Goal: Information Seeking & Learning: Learn about a topic

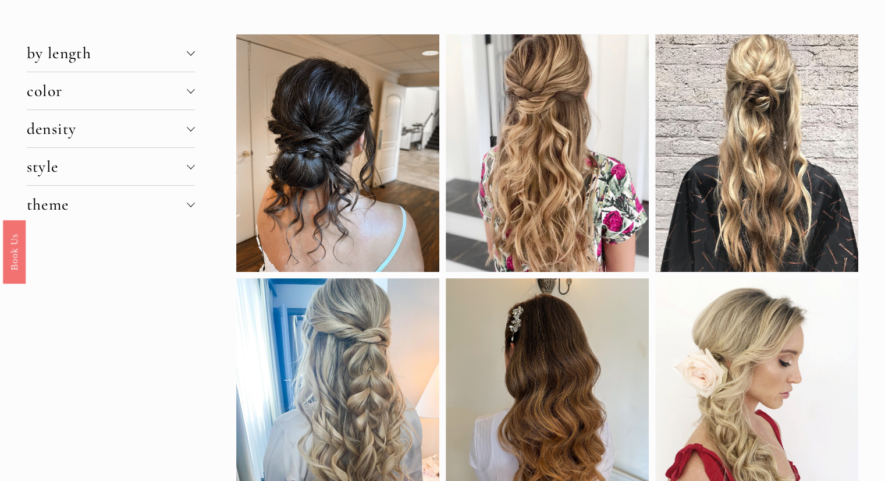
scroll to position [83, 0]
click at [360, 196] on div at bounding box center [337, 153] width 203 height 237
click at [319, 133] on div at bounding box center [337, 153] width 203 height 237
drag, startPoint x: 291, startPoint y: 109, endPoint x: 393, endPoint y: 116, distance: 102.1
click at [393, 116] on div at bounding box center [337, 153] width 203 height 237
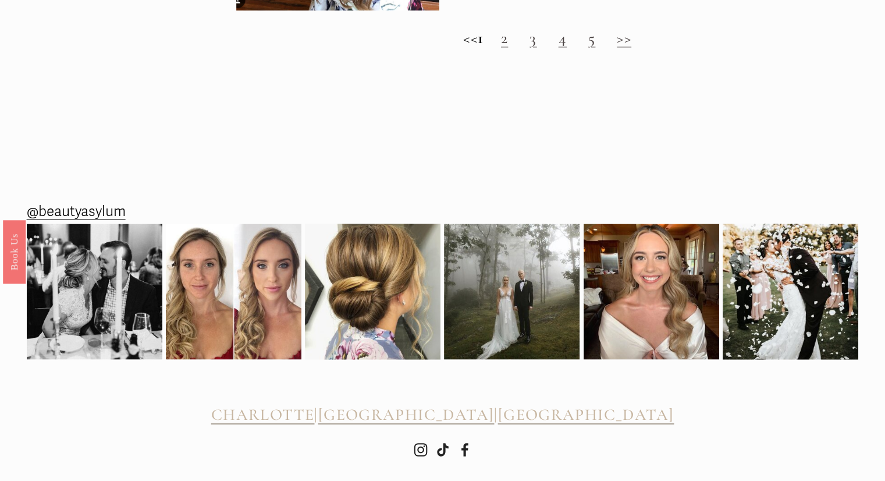
scroll to position [1655, 0]
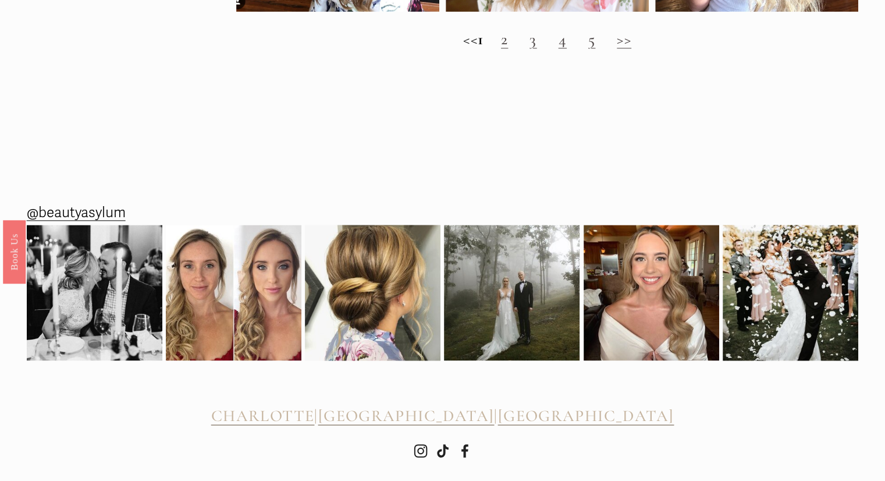
click at [508, 49] on link "2" at bounding box center [504, 39] width 7 height 20
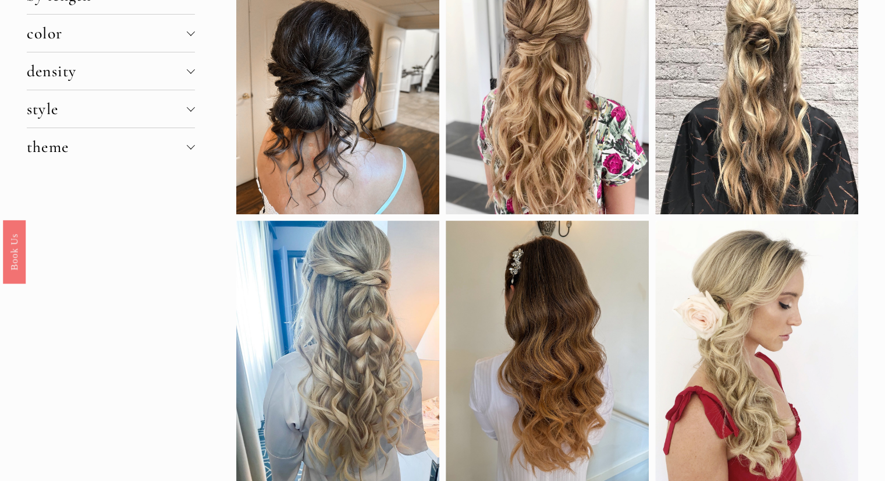
scroll to position [0, 0]
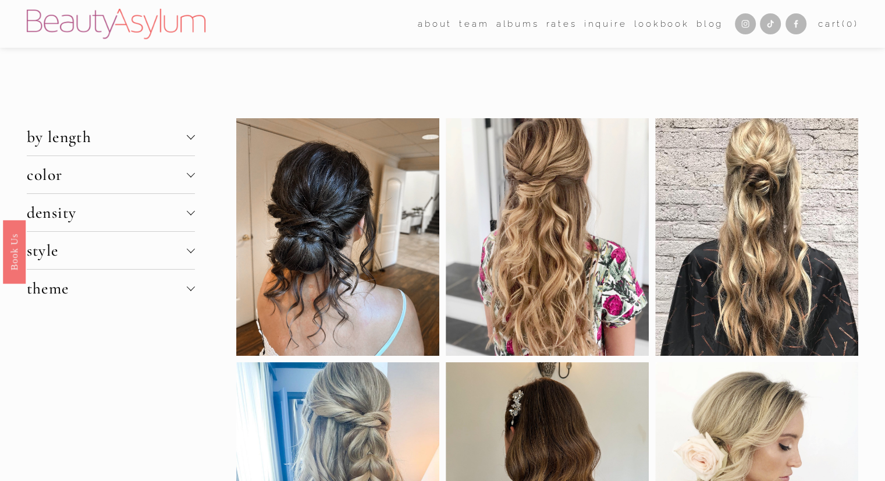
click at [358, 210] on div at bounding box center [337, 236] width 203 height 237
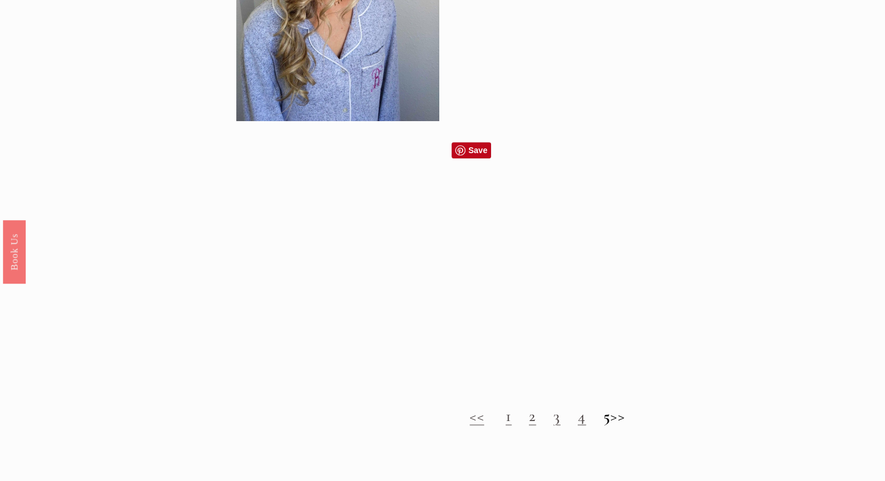
scroll to position [1061, 0]
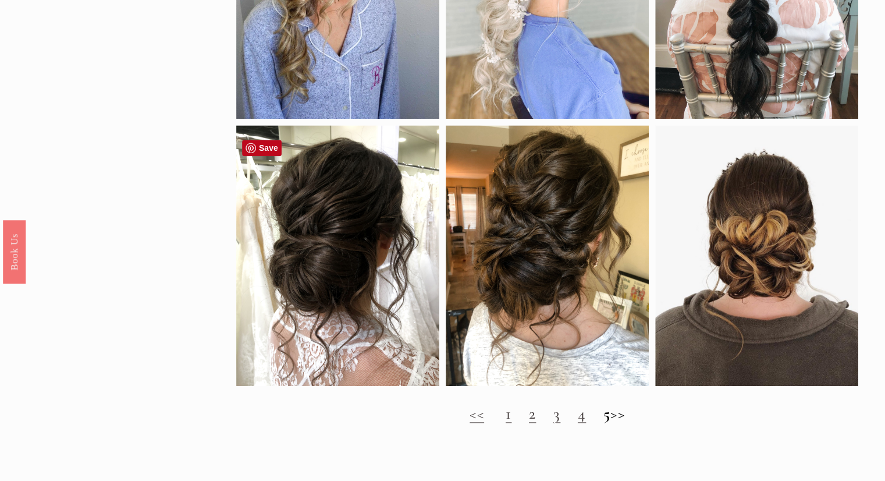
drag, startPoint x: 331, startPoint y: 265, endPoint x: 429, endPoint y: 241, distance: 100.6
click at [429, 241] on div at bounding box center [337, 255] width 203 height 261
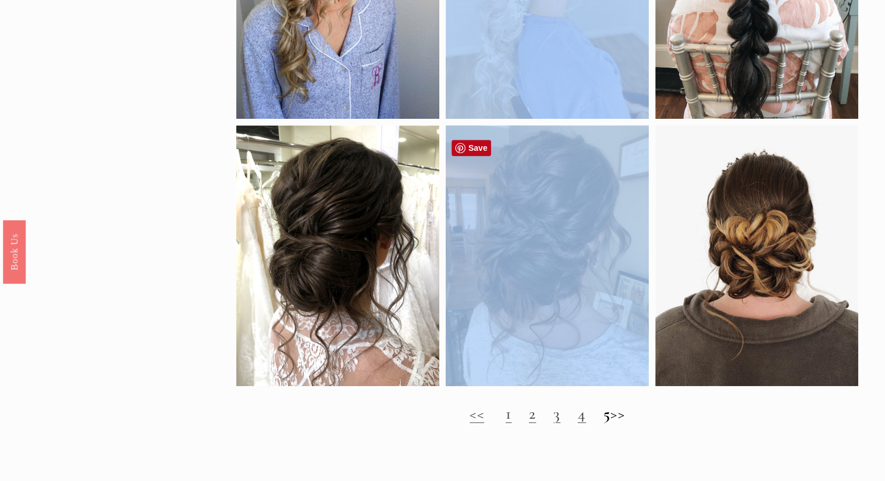
drag, startPoint x: 495, startPoint y: 253, endPoint x: 410, endPoint y: 301, distance: 97.2
click at [419, 198] on div at bounding box center [337, 255] width 203 height 261
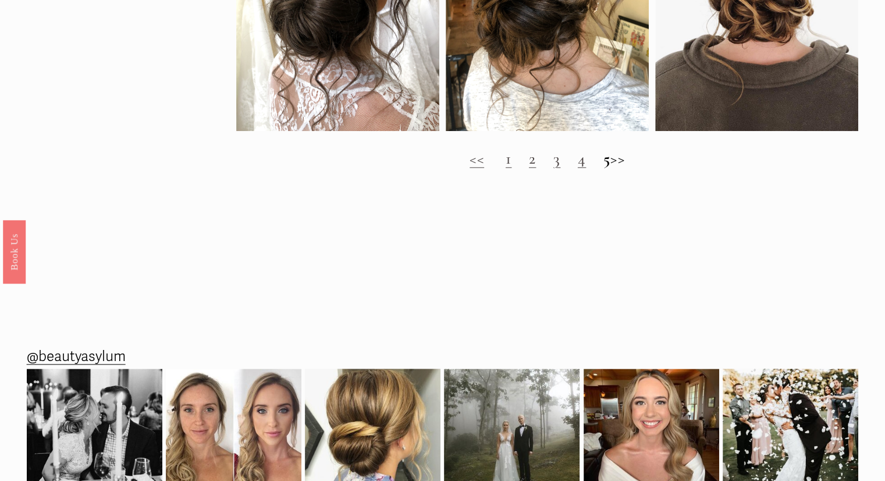
scroll to position [1320, 0]
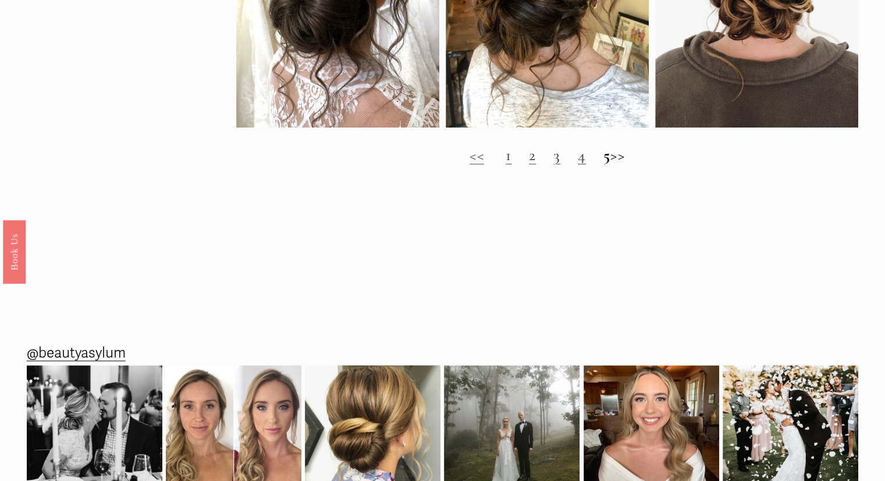
click at [553, 165] on link "3" at bounding box center [556, 155] width 7 height 20
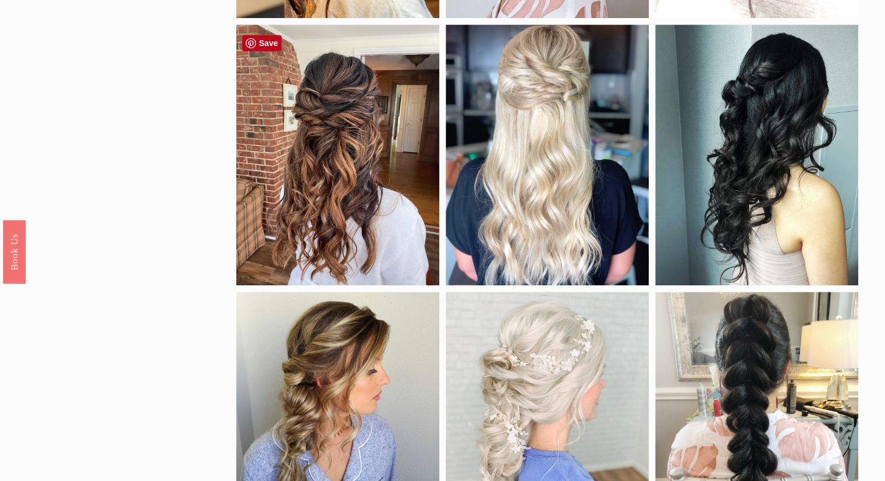
scroll to position [626, 0]
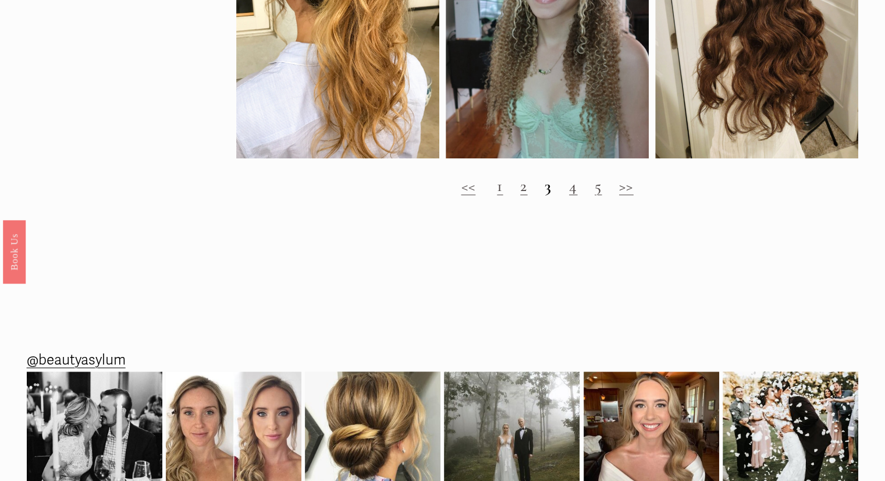
scroll to position [1029, 0]
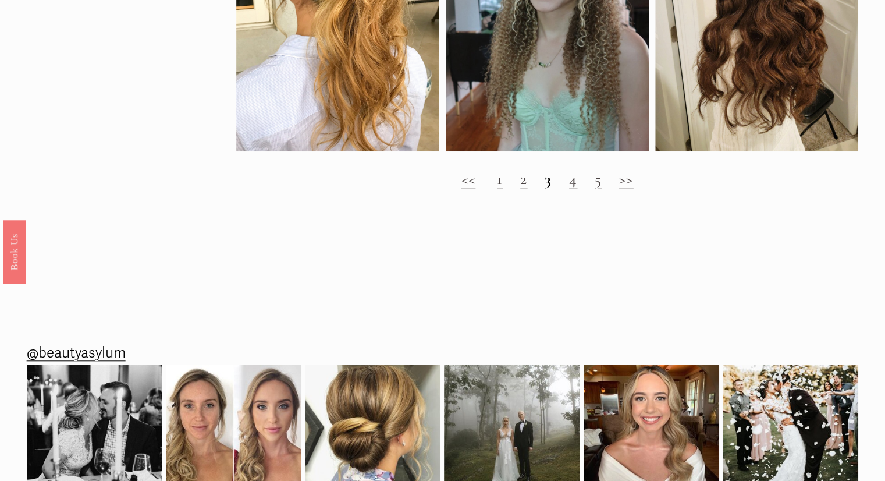
click at [498, 189] on link "1" at bounding box center [500, 179] width 6 height 20
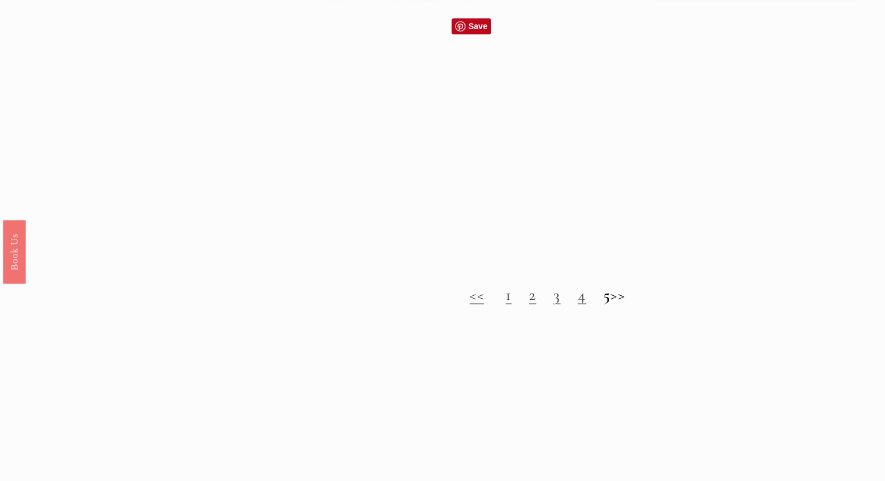
scroll to position [914, 0]
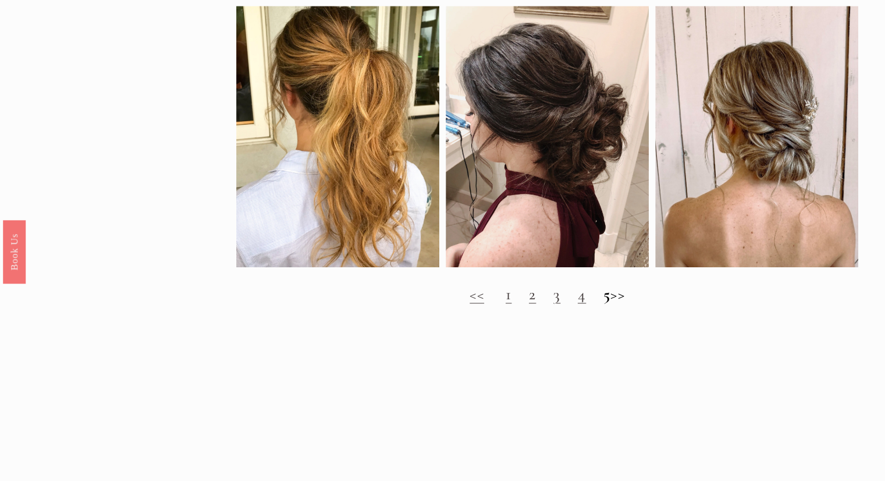
click at [516, 304] on h2 "<< 1 2 3 4 5 >>" at bounding box center [547, 294] width 623 height 19
click at [529, 303] on link "2" at bounding box center [532, 294] width 7 height 20
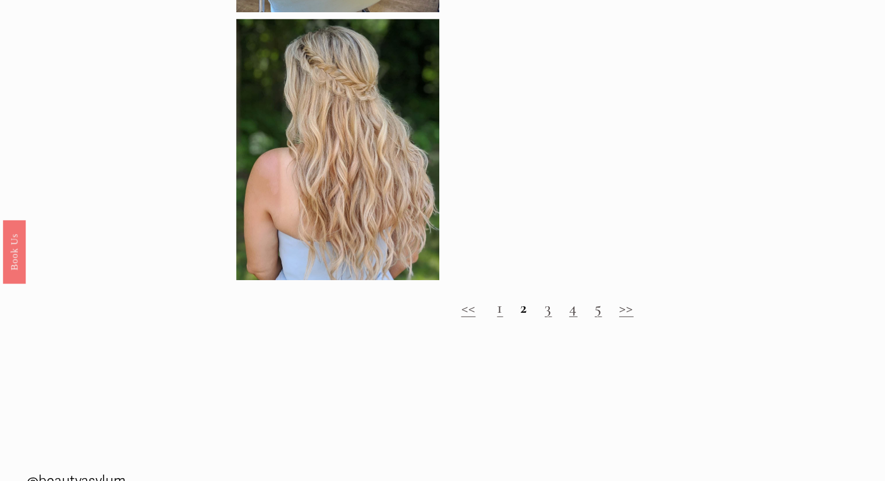
scroll to position [1436, 0]
